Goal: Information Seeking & Learning: Compare options

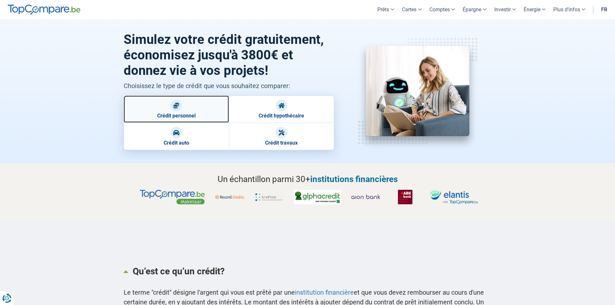
click at [190, 114] on link "Crédit personnel" at bounding box center [176, 109] width 105 height 27
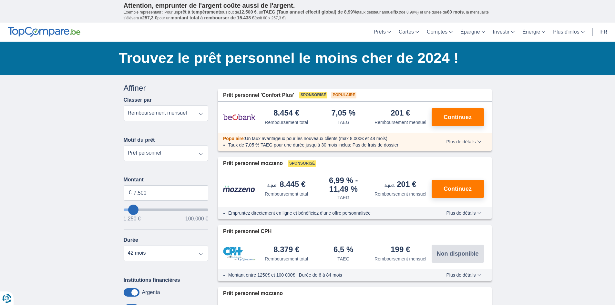
drag, startPoint x: 0, startPoint y: 0, endPoint x: 190, endPoint y: 114, distance: 221.6
click at [190, 114] on select "Remboursement total TAEG Remboursement mensuel" at bounding box center [166, 114] width 85 height 16
click at [162, 153] on select "Prêt personnel Voiture Moto / vélo Caravane / mobilhome Travaux Energie Rachat …" at bounding box center [166, 154] width 85 height 16
click at [124, 146] on select "Prêt personnel Voiture Moto / vélo Caravane / mobilhome Travaux Energie Rachat …" at bounding box center [166, 154] width 85 height 16
click at [195, 110] on select "Remboursement total TAEG Remboursement mensuel" at bounding box center [166, 114] width 85 height 16
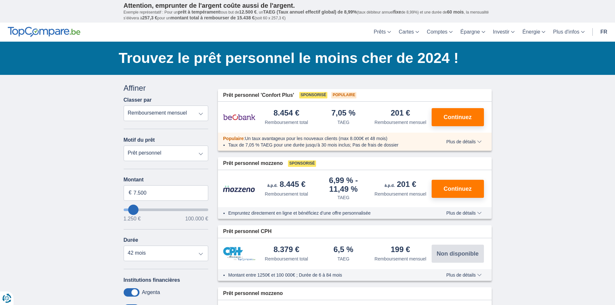
click at [139, 153] on select "Prêt personnel Voiture Moto / vélo Caravane / mobilhome Travaux Energie Rachat …" at bounding box center [166, 154] width 85 height 16
click at [135, 198] on input "7.500" at bounding box center [166, 193] width 85 height 16
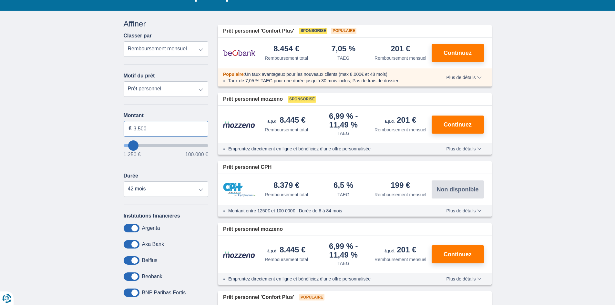
scroll to position [65, 0]
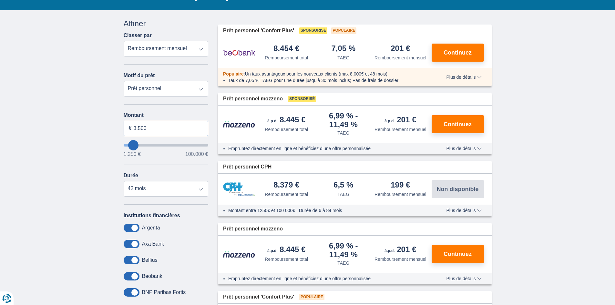
type input "3.500"
type input "3250"
select select "30"
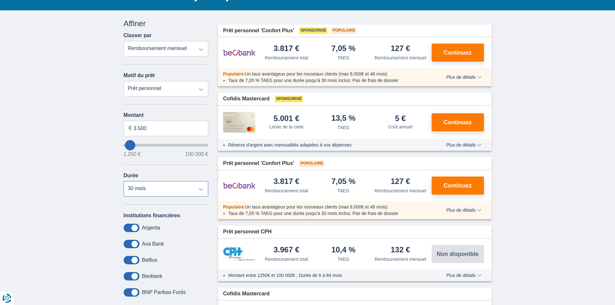
click at [124, 181] on select "12 mois 18 mois 24 mois 30 mois" at bounding box center [166, 189] width 85 height 16
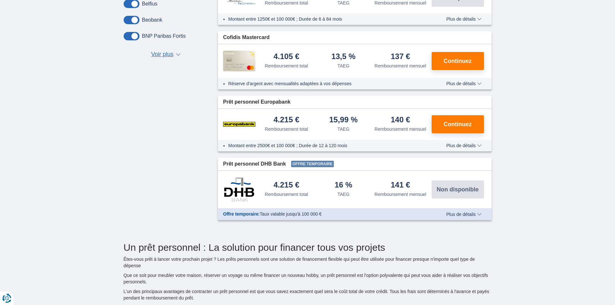
scroll to position [323, 0]
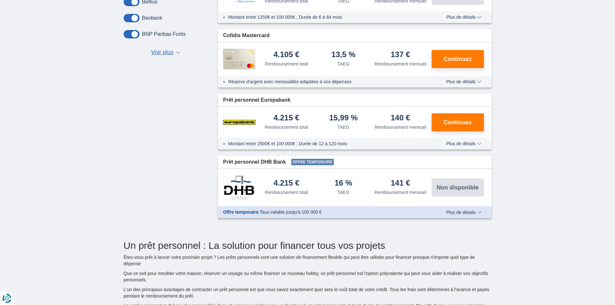
click at [465, 212] on span "Plus de détails" at bounding box center [463, 212] width 35 height 5
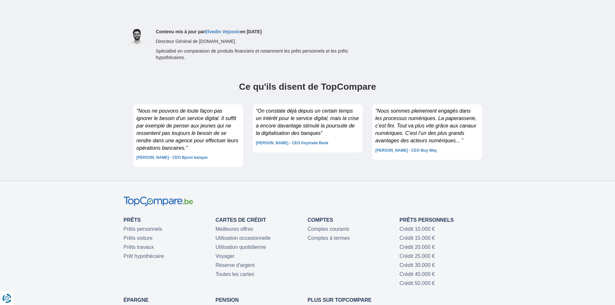
scroll to position [1777, 0]
